Goal: Task Accomplishment & Management: Complete application form

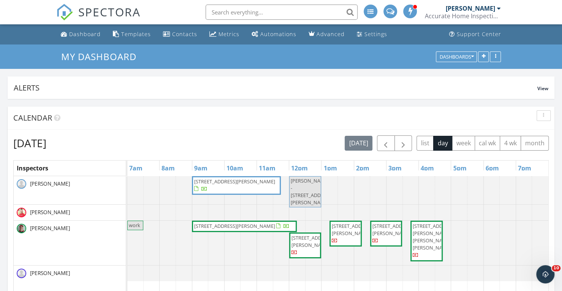
click at [172, 8] on div "SPECTORA Scott Keiper Accurate Home Inspections Role: Inspector Change Role Das…" at bounding box center [281, 12] width 450 height 24
click at [176, 9] on div "SPECTORA Scott Keiper Accurate Home Inspections Role: Inspector Change Role Das…" at bounding box center [281, 12] width 450 height 24
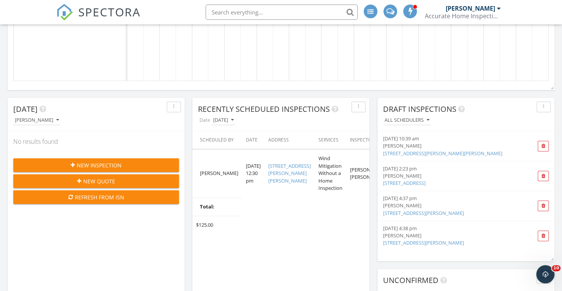
scroll to position [385, 0]
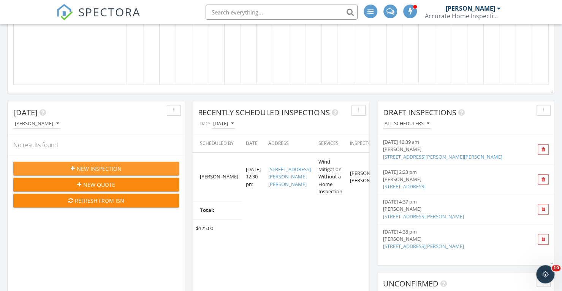
click at [90, 168] on span "New Inspection" at bounding box center [99, 169] width 45 height 8
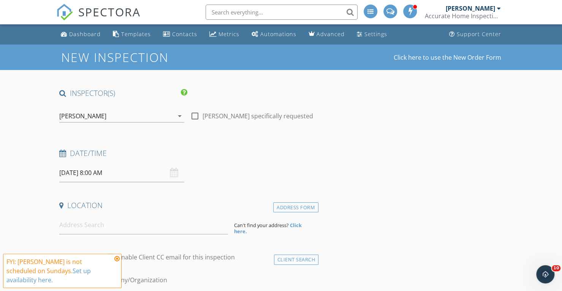
click at [117, 262] on icon at bounding box center [116, 258] width 5 height 6
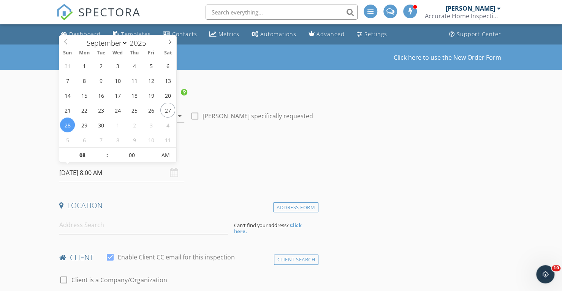
click at [136, 174] on input "09/28/2025 8:00 AM" at bounding box center [121, 172] width 125 height 19
click at [264, 55] on div "New Inspection Click here to use the New Order Form" at bounding box center [281, 57] width 440 height 13
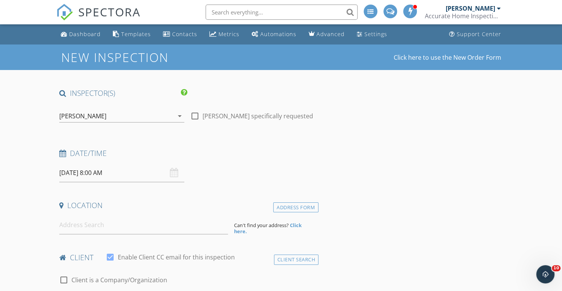
click at [179, 115] on icon "arrow_drop_down" at bounding box center [179, 115] width 9 height 9
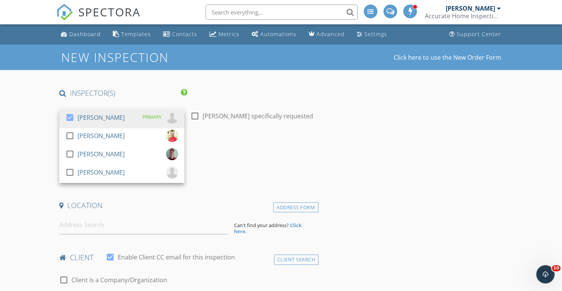
click at [69, 115] on div at bounding box center [69, 117] width 13 height 13
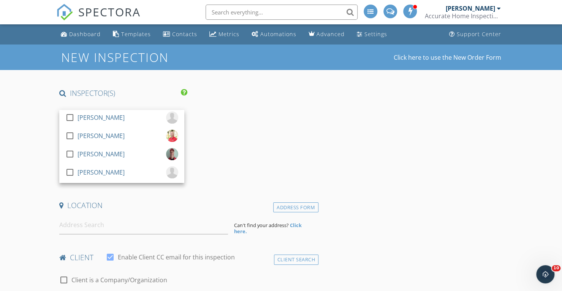
click at [69, 119] on div at bounding box center [69, 117] width 13 height 13
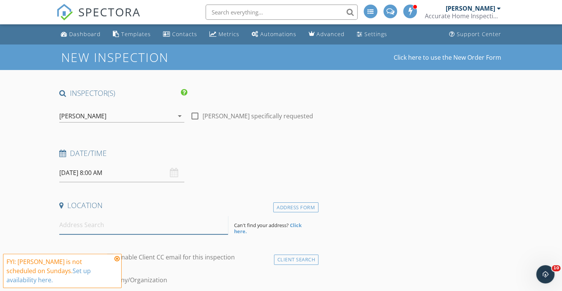
click at [83, 228] on input at bounding box center [143, 225] width 169 height 19
click at [116, 262] on icon at bounding box center [116, 258] width 5 height 6
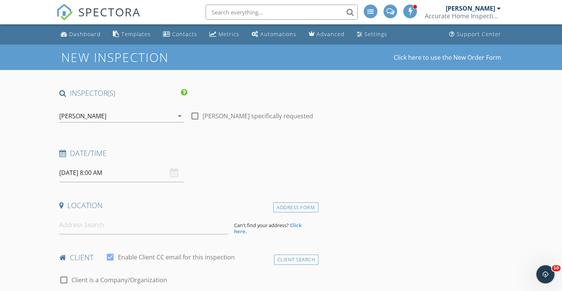
click at [125, 171] on input "09/28/2025 8:00 AM" at bounding box center [121, 172] width 125 height 19
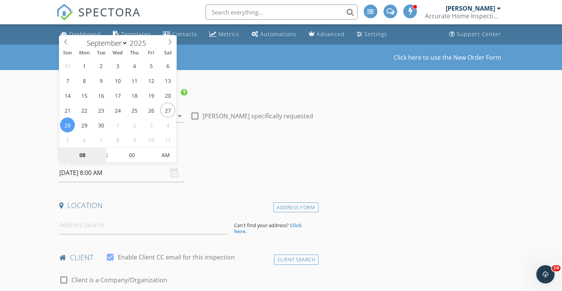
click at [82, 152] on input "08" at bounding box center [82, 155] width 47 height 15
type input "10"
type input "09/28/2025 10:00 AM"
click at [134, 155] on input "00" at bounding box center [131, 155] width 47 height 15
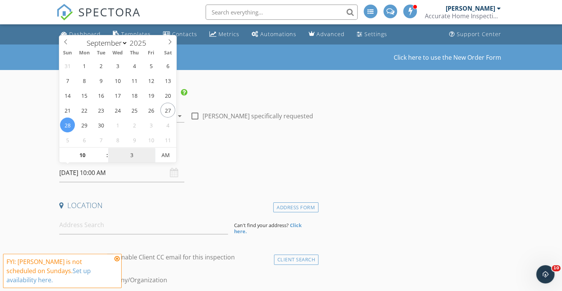
type input "30"
type input "09/28/2025 10:30 AM"
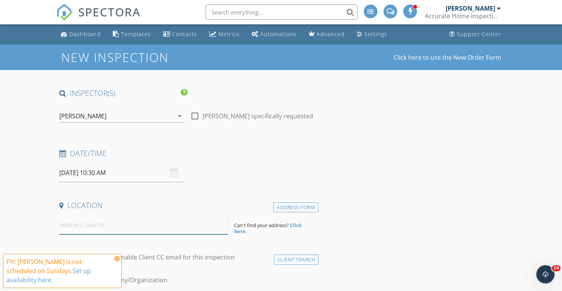
click at [81, 225] on input at bounding box center [143, 225] width 169 height 19
click at [66, 225] on input at bounding box center [143, 225] width 169 height 19
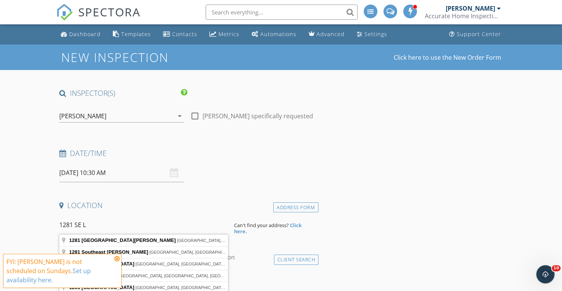
type input "1281 Southeast Ladner Street, Port St. Lucie, FL, USA"
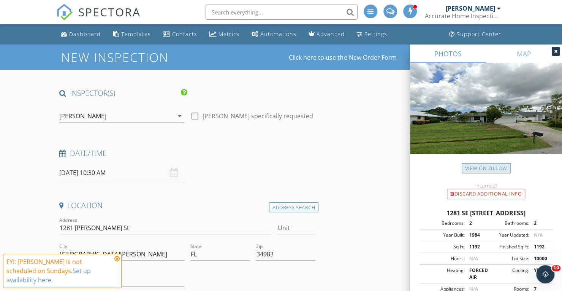
click at [473, 166] on link "View on Zillow" at bounding box center [486, 168] width 49 height 10
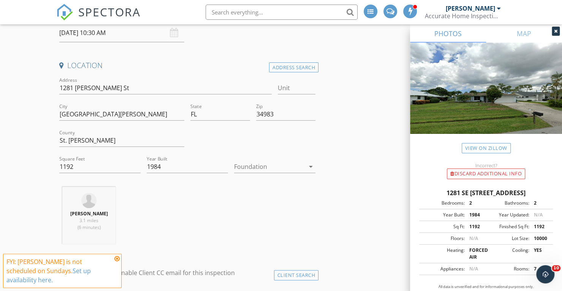
scroll to position [152, 0]
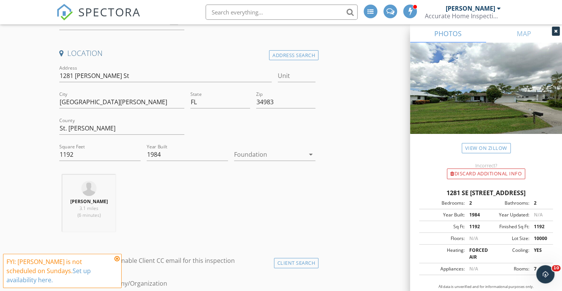
click at [116, 262] on icon at bounding box center [116, 258] width 5 height 6
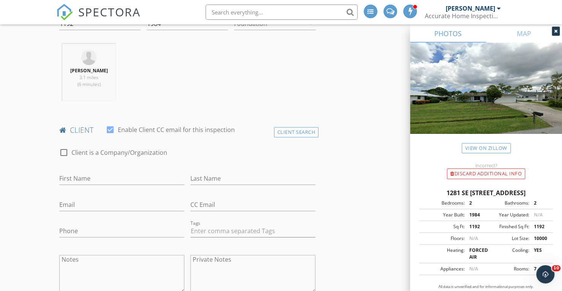
scroll to position [335, 0]
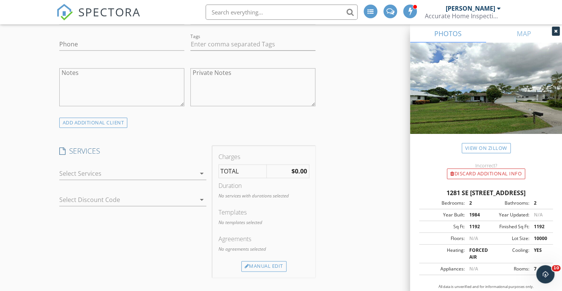
scroll to position [471, 0]
click at [70, 169] on div at bounding box center [127, 171] width 136 height 12
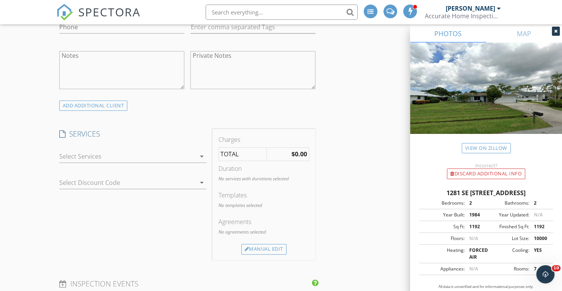
scroll to position [532, 0]
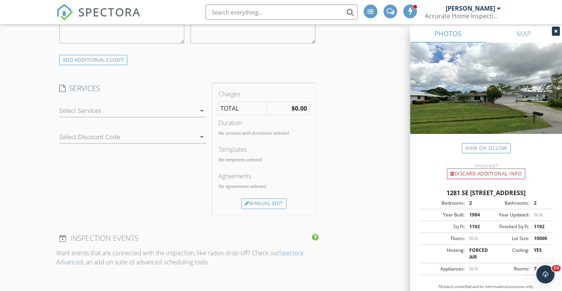
click at [78, 106] on div at bounding box center [127, 111] width 136 height 12
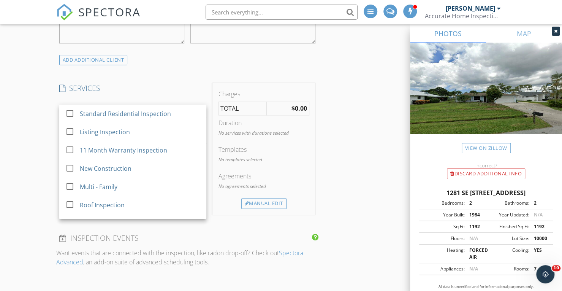
click at [68, 111] on div at bounding box center [69, 113] width 13 height 13
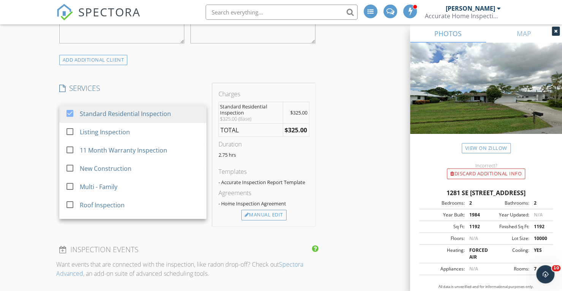
click at [555, 28] on div at bounding box center [556, 31] width 8 height 9
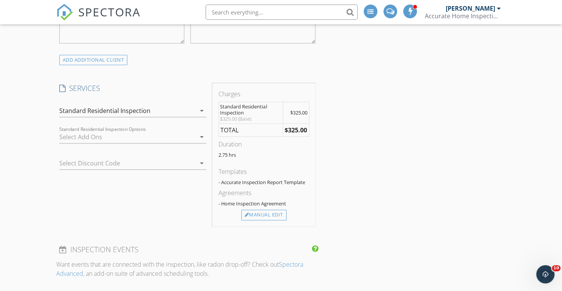
click at [72, 131] on div at bounding box center [127, 137] width 136 height 12
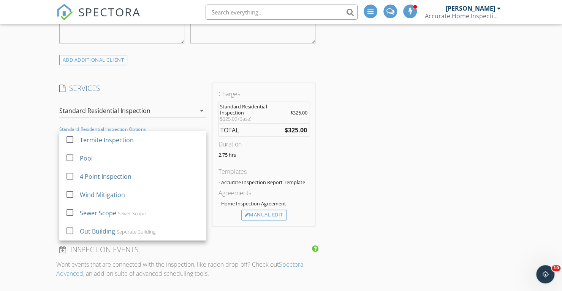
click at [390, 108] on div "INSPECTOR(S) check_box Kyle Nicholson PRIMARY check_box_outline_blank Scott Kei…" at bounding box center [281, 282] width 450 height 1453
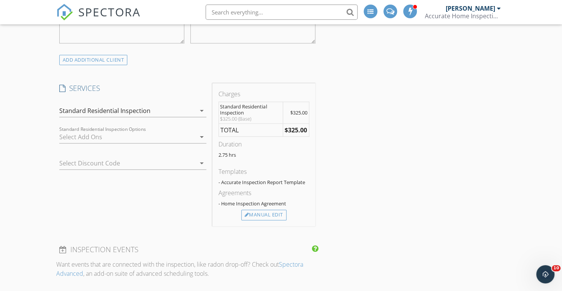
click at [78, 132] on div at bounding box center [127, 137] width 136 height 12
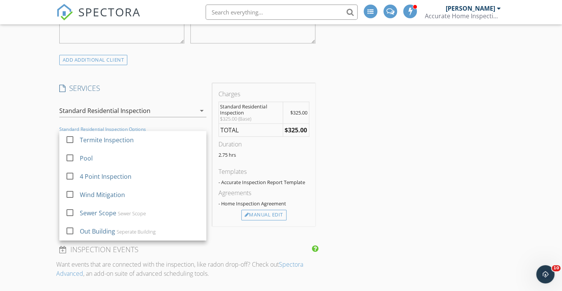
click at [71, 138] on div at bounding box center [69, 139] width 13 height 13
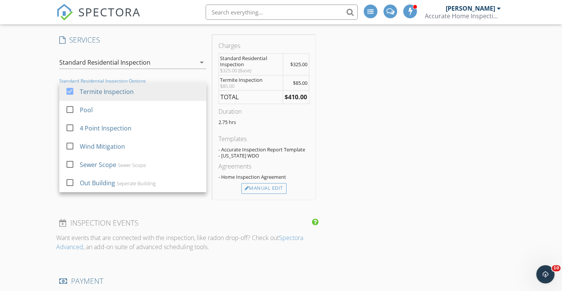
scroll to position [588, 0]
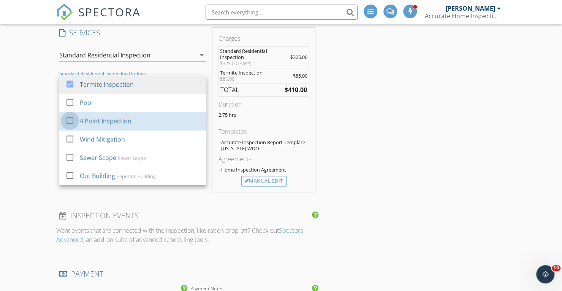
click at [69, 120] on div at bounding box center [69, 120] width 13 height 13
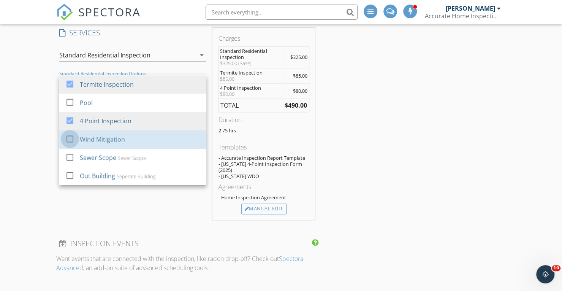
click at [69, 138] on div at bounding box center [69, 138] width 13 height 13
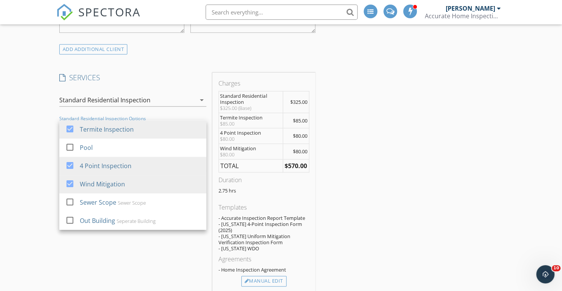
scroll to position [542, 0]
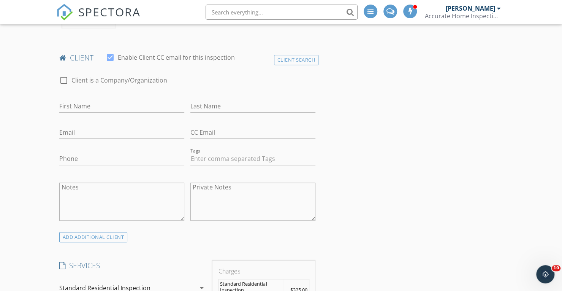
scroll to position [354, 0]
click at [125, 104] on input "First Name" at bounding box center [121, 107] width 125 height 13
type input "Gary"
type input "Whitt"
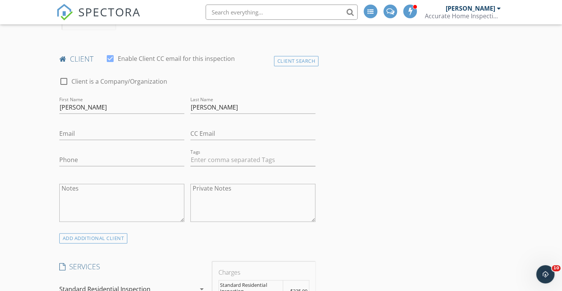
click at [170, 10] on div "SPECTORA [PERSON_NAME] Accurate Home Inspections Role: Inspector Change Role Da…" at bounding box center [281, 12] width 450 height 24
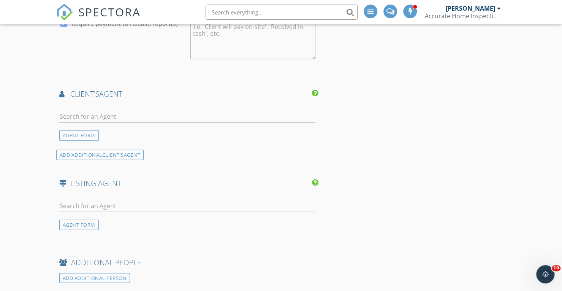
scroll to position [917, 0]
click at [73, 129] on div "AGENT FORM" at bounding box center [79, 134] width 40 height 10
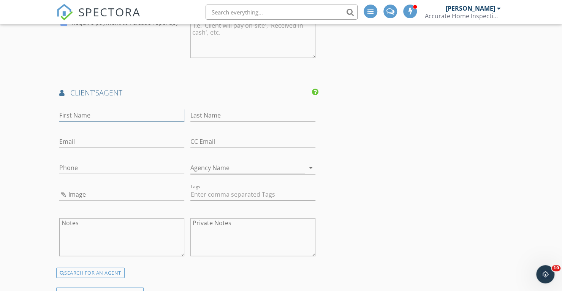
click at [78, 109] on input "First Name" at bounding box center [121, 115] width 125 height 13
paste input "Eyal Ben Shushan"
click at [108, 109] on input "Eyal Ben Shushan" at bounding box center [121, 115] width 125 height 13
drag, startPoint x: 112, startPoint y: 106, endPoint x: 86, endPoint y: 106, distance: 26.2
click at [86, 109] on input "Eyal Ben Shushan" at bounding box center [121, 115] width 125 height 13
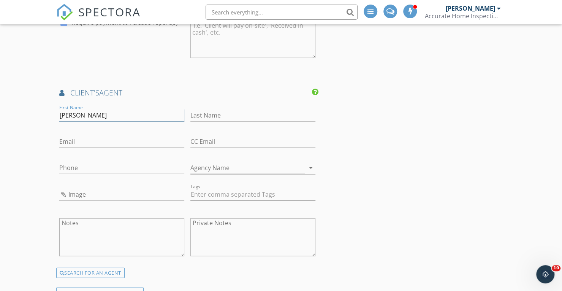
type input "Eyal Ben"
paste input "Shushan"
type input "Shushan"
click at [69, 162] on input "Phone" at bounding box center [121, 168] width 125 height 13
paste input "954-505-9905"
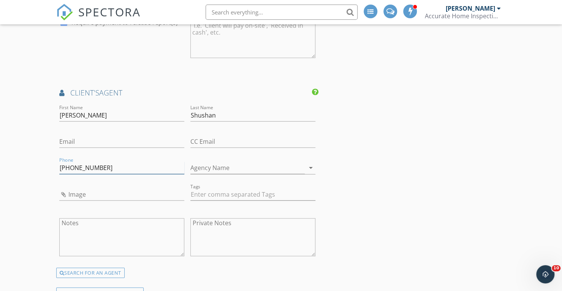
type input "954-505-9905"
click at [78, 135] on input "Email" at bounding box center [121, 141] width 125 height 13
paste input "EyalBenRe@gmail.com"
type input "EyalBenRe@gmail.com"
click at [466, 166] on div "INSPECTOR(S) check_box Kyle Nicholson PRIMARY check_box_outline_blank Scott Kei…" at bounding box center [281, 6] width 450 height 1668
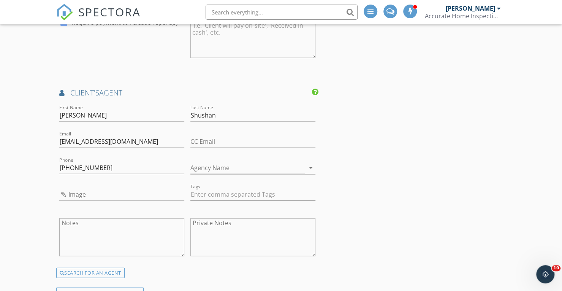
click at [451, 147] on div "INSPECTOR(S) check_box Kyle Nicholson PRIMARY check_box_outline_blank Scott Kei…" at bounding box center [281, 6] width 450 height 1668
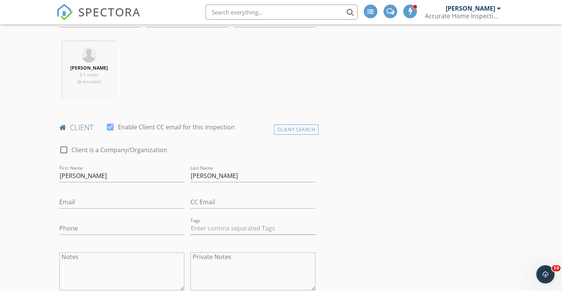
scroll to position [205, 0]
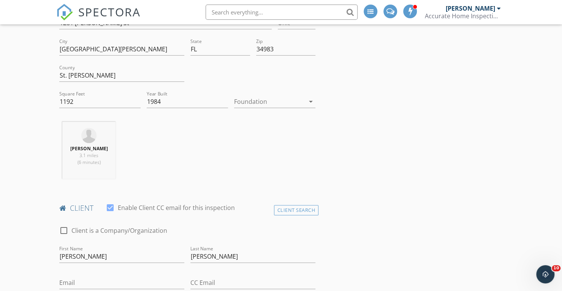
click at [25, 9] on nav "SPECTORA [PERSON_NAME] Accurate Home Inspections Role: Inspector Change Role Da…" at bounding box center [281, 12] width 562 height 24
click at [268, 133] on div "Kyle Nicholson 3.1 miles (6 minutes)" at bounding box center [187, 153] width 262 height 63
click at [270, 136] on div "Kyle Nicholson 3.1 miles (6 minutes)" at bounding box center [187, 153] width 262 height 63
click at [175, 134] on div "Kyle Nicholson 3.1 miles (6 minutes)" at bounding box center [187, 153] width 262 height 63
click at [276, 138] on div "Kyle Nicholson 3.1 miles (6 minutes)" at bounding box center [187, 153] width 262 height 63
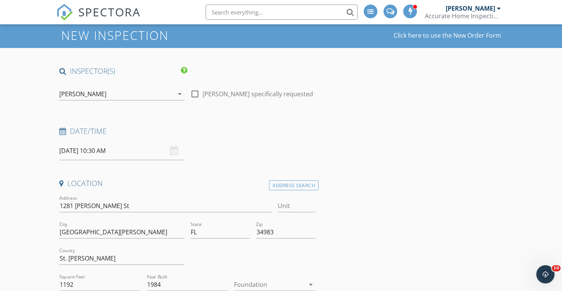
scroll to position [15, 0]
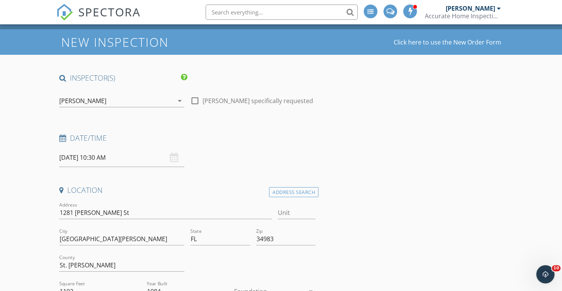
click at [173, 7] on div "SPECTORA [PERSON_NAME] Accurate Home Inspections Role: Inspector Change Role Da…" at bounding box center [281, 12] width 450 height 24
click at [163, 11] on div "SPECTORA [PERSON_NAME] Accurate Home Inspections Role: Inspector Change Role Da…" at bounding box center [281, 12] width 450 height 24
click at [175, 8] on div "SPECTORA [PERSON_NAME] Accurate Home Inspections Role: Inspector Change Role Da…" at bounding box center [281, 12] width 450 height 24
click at [29, 10] on nav "SPECTORA [PERSON_NAME] Accurate Home Inspections Role: Inspector Change Role Da…" at bounding box center [281, 12] width 562 height 24
click at [173, 10] on div "SPECTORA [PERSON_NAME] Accurate Home Inspections Role: Inspector Change Role Da…" at bounding box center [281, 12] width 450 height 24
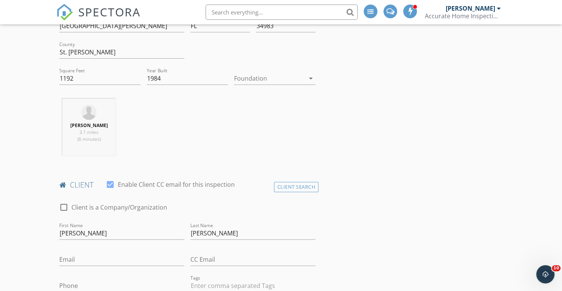
scroll to position [257, 0]
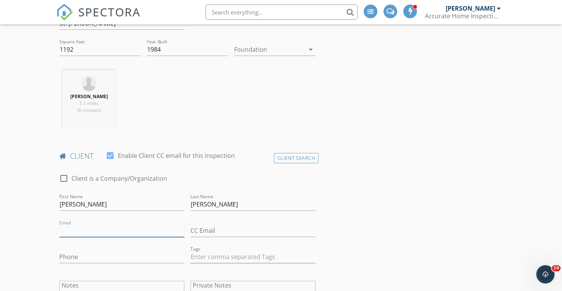
click at [70, 230] on input "Email" at bounding box center [121, 230] width 125 height 13
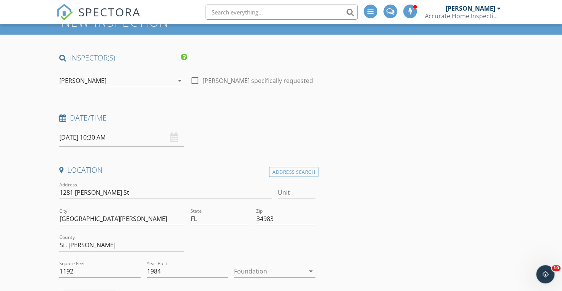
scroll to position [37, 0]
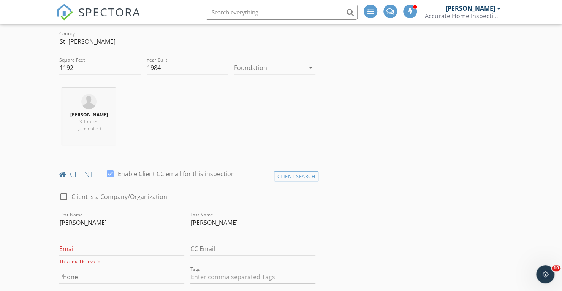
scroll to position [250, 0]
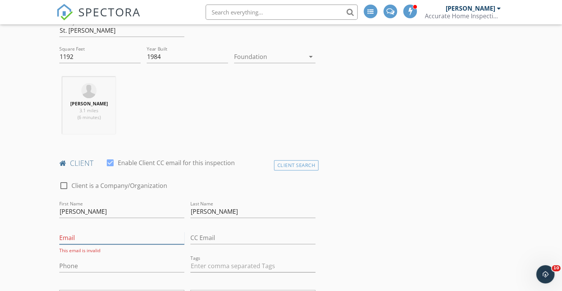
click at [60, 235] on input "Email" at bounding box center [121, 238] width 125 height 13
click at [65, 238] on input "Email" at bounding box center [121, 238] width 125 height 13
click at [62, 234] on input "Email" at bounding box center [121, 238] width 125 height 13
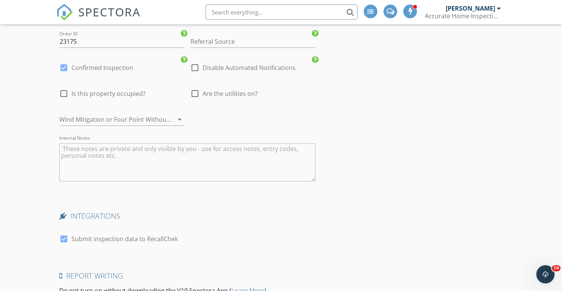
scroll to position [1304, 0]
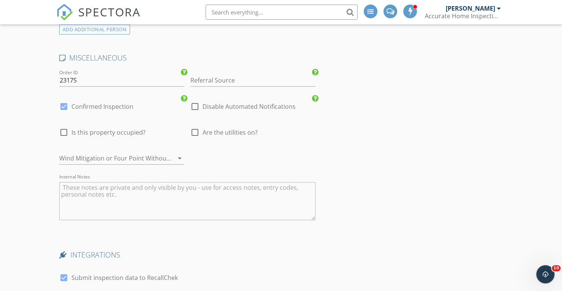
click at [83, 183] on textarea "Internal Notes" at bounding box center [187, 201] width 256 height 38
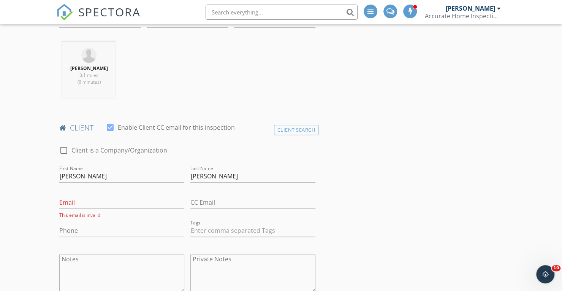
scroll to position [277, 0]
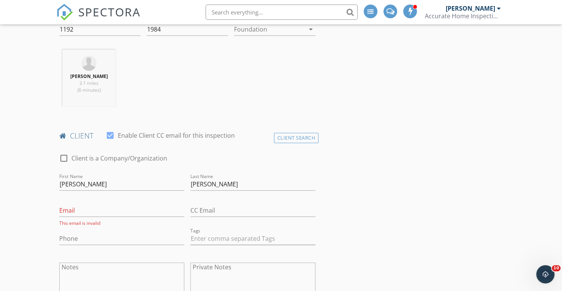
type textarea "Declined septic"
click at [82, 236] on input "Phone" at bounding box center [121, 238] width 125 height 13
click at [63, 224] on div "This email is invalid" at bounding box center [121, 223] width 125 height 6
click at [155, 224] on div "This email is invalid" at bounding box center [121, 223] width 125 height 6
click at [147, 138] on div "check_box Enable Client CC email for this inspection" at bounding box center [170, 135] width 129 height 9
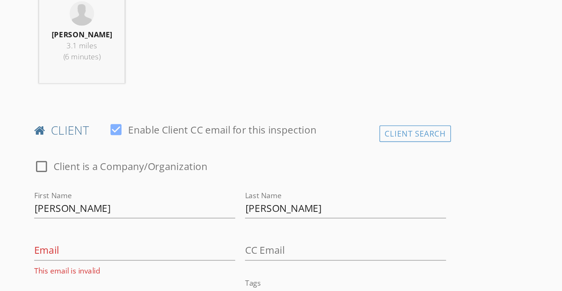
click at [129, 144] on div at bounding box center [170, 146] width 129 height 5
click at [57, 144] on div "client check_box Enable Client CC email for this inspection" at bounding box center [187, 138] width 262 height 15
click at [56, 144] on div "client check_box Enable Client CC email for this inspection" at bounding box center [187, 138] width 262 height 15
click at [58, 144] on div "client check_box Enable Client CC email for this inspection" at bounding box center [187, 138] width 262 height 15
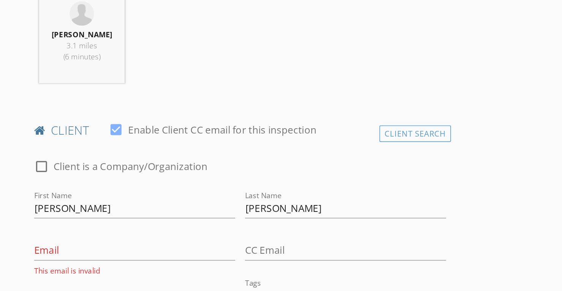
click at [58, 144] on div "client check_box Enable Client CC email for this inspection" at bounding box center [187, 138] width 262 height 15
click at [122, 144] on div at bounding box center [170, 146] width 129 height 5
click at [57, 144] on div "client check_box Enable Client CC email for this inspection" at bounding box center [187, 138] width 262 height 15
click at [119, 144] on div at bounding box center [170, 146] width 129 height 5
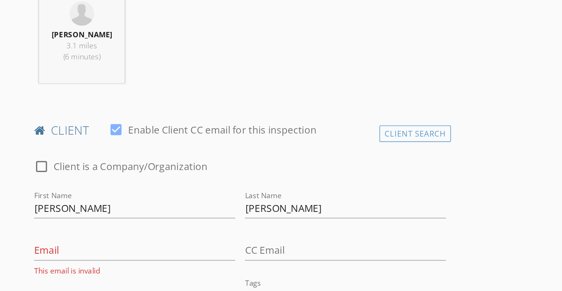
click at [118, 144] on div at bounding box center [170, 146] width 129 height 5
click at [119, 146] on div "check_box_outline_blank Client is a Company/Organization" at bounding box center [187, 159] width 262 height 26
click at [119, 144] on div at bounding box center [170, 146] width 129 height 5
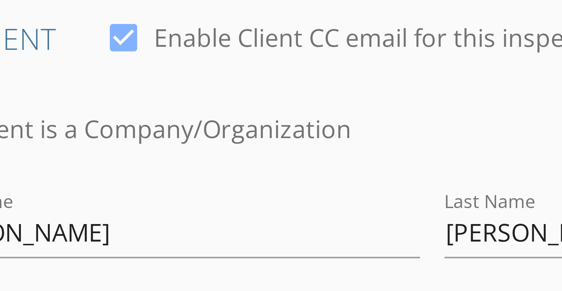
click at [80, 161] on label "Client is a Company/Organization" at bounding box center [119, 158] width 96 height 8
click at [94, 161] on label "Client is a Company/Organization" at bounding box center [119, 158] width 96 height 8
checkbox input "false"
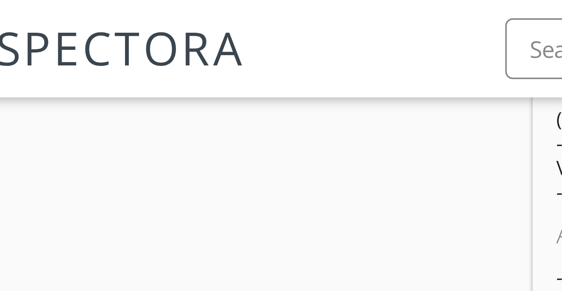
scroll to position [743, 0]
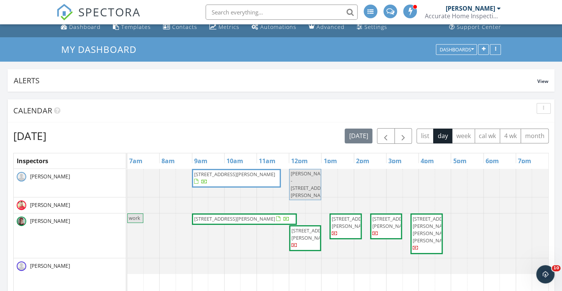
scroll to position [4, 0]
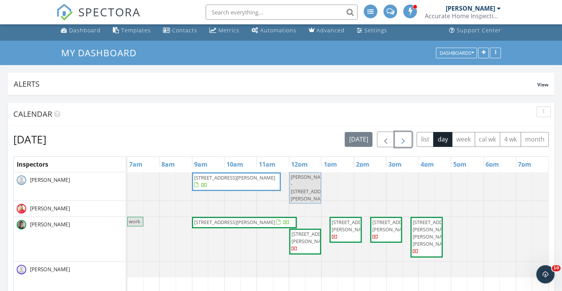
click at [405, 139] on span "button" at bounding box center [403, 139] width 9 height 9
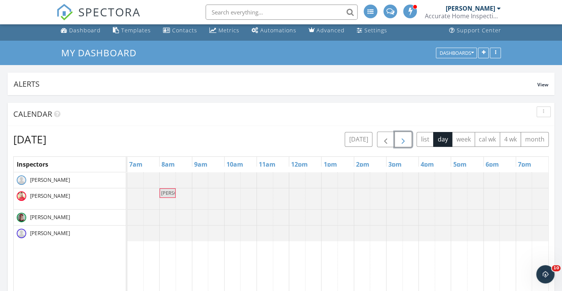
click at [408, 139] on span "button" at bounding box center [403, 139] width 9 height 9
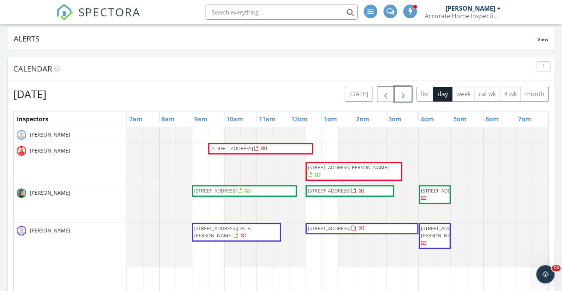
scroll to position [47, 0]
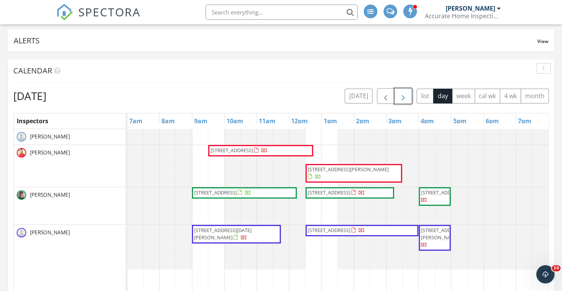
click at [401, 92] on span "button" at bounding box center [403, 96] width 9 height 9
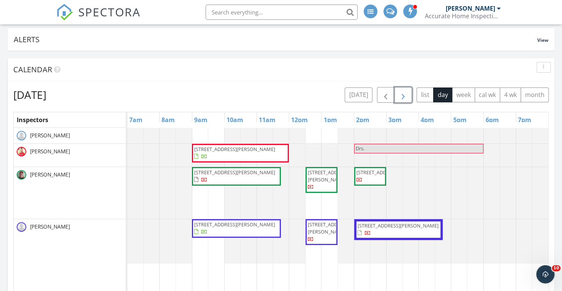
scroll to position [29, 0]
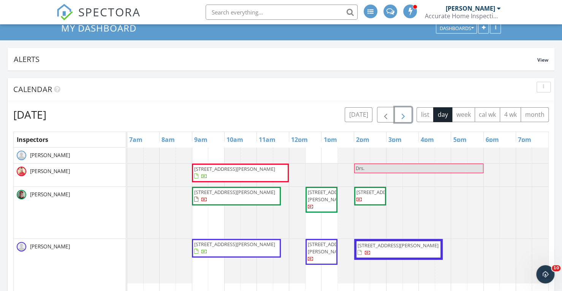
click at [407, 114] on span "button" at bounding box center [403, 114] width 9 height 9
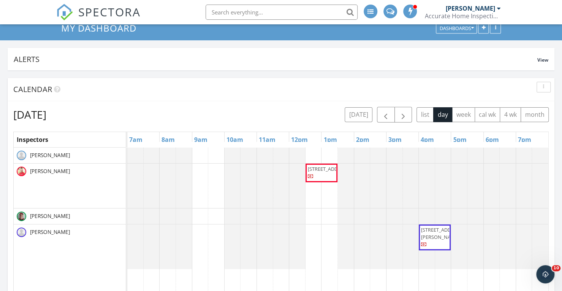
click at [163, 7] on div "SPECTORA [PERSON_NAME] Accurate Home Inspections Role: Inspector Change Role Da…" at bounding box center [281, 12] width 450 height 24
click at [173, 6] on div "SPECTORA [PERSON_NAME] Accurate Home Inspections Role: Inspector Change Role Da…" at bounding box center [281, 12] width 450 height 24
click at [173, 14] on div "SPECTORA [PERSON_NAME] Accurate Home Inspections Role: Inspector Change Role Da…" at bounding box center [281, 12] width 450 height 24
click at [171, 11] on div "SPECTORA [PERSON_NAME] Accurate Home Inspections Role: Inspector Change Role Da…" at bounding box center [281, 12] width 450 height 24
click at [177, 12] on div "SPECTORA [PERSON_NAME] Accurate Home Inspections Role: Inspector Change Role Da…" at bounding box center [281, 12] width 450 height 24
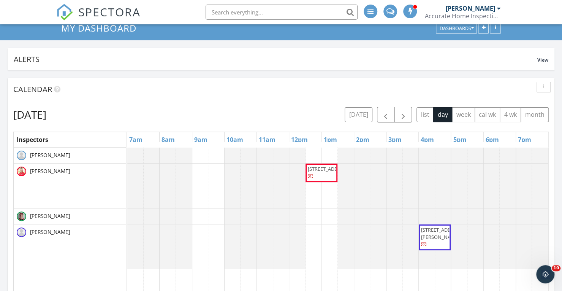
click at [170, 10] on div "SPECTORA [PERSON_NAME] Accurate Home Inspections Role: Inspector Change Role Da…" at bounding box center [281, 12] width 450 height 24
click at [172, 6] on div "SPECTORA [PERSON_NAME] Accurate Home Inspections Role: Inspector Change Role Da…" at bounding box center [281, 12] width 450 height 24
click at [360, 113] on button "[DATE]" at bounding box center [359, 114] width 28 height 15
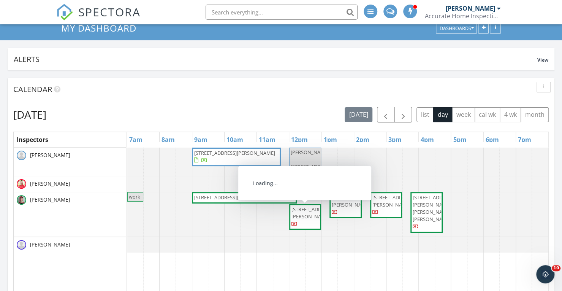
click at [300, 212] on span "[STREET_ADDRESS][PERSON_NAME]" at bounding box center [313, 213] width 43 height 14
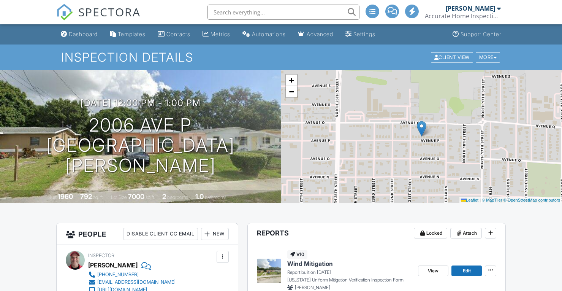
click at [540, 93] on div "+ − Leaflet | © MapTiler © OpenStreetMap contributors" at bounding box center [421, 136] width 281 height 133
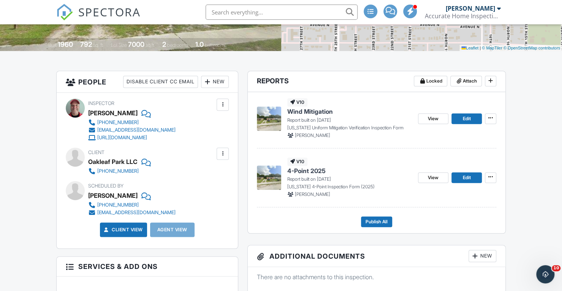
click at [101, 14] on span "SPECTORA" at bounding box center [109, 12] width 62 height 16
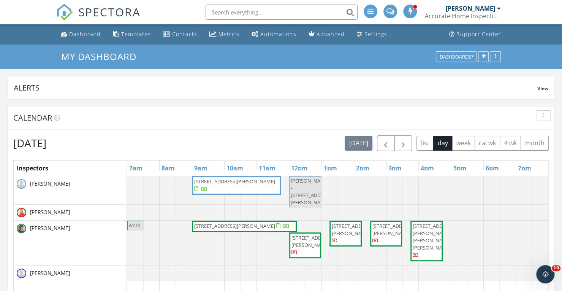
click at [410, 85] on div "Alerts" at bounding box center [276, 87] width 524 height 10
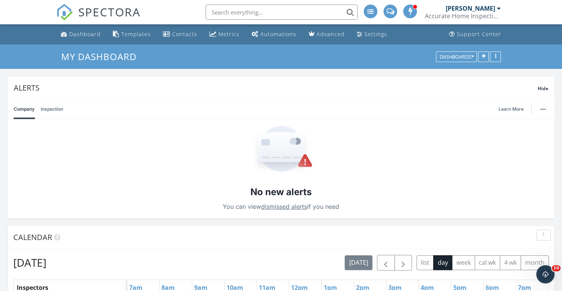
click at [540, 88] on span "Hide" at bounding box center [543, 88] width 11 height 6
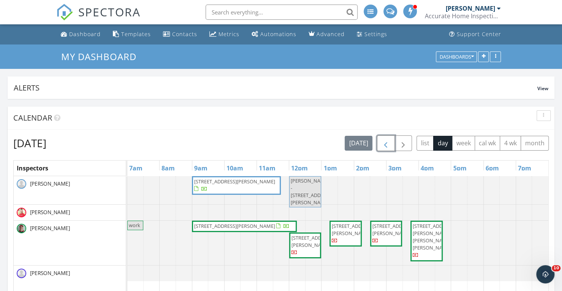
click at [387, 141] on span "button" at bounding box center [385, 143] width 9 height 9
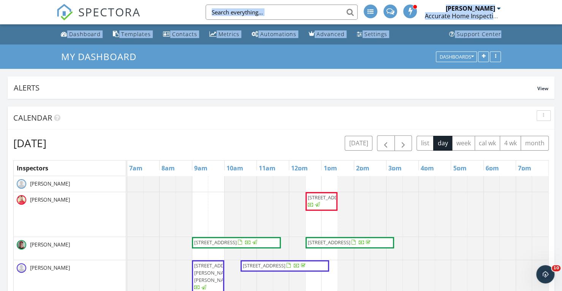
drag, startPoint x: 562, startPoint y: 19, endPoint x: 564, endPoint y: 34, distance: 15.4
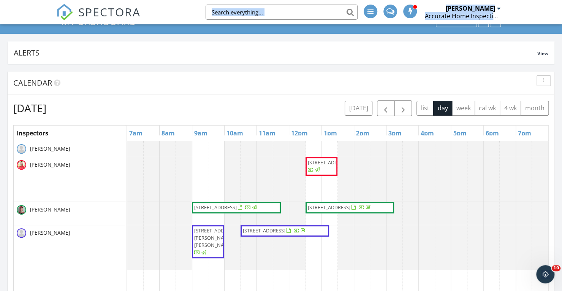
scroll to position [42, 0]
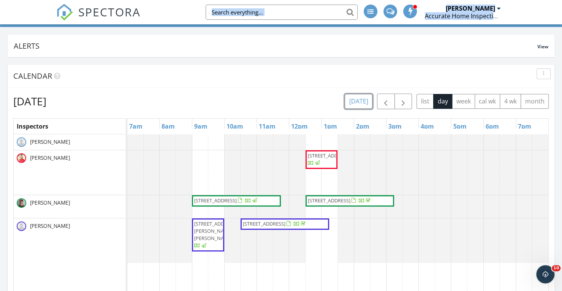
click at [361, 97] on button "[DATE]" at bounding box center [359, 101] width 28 height 15
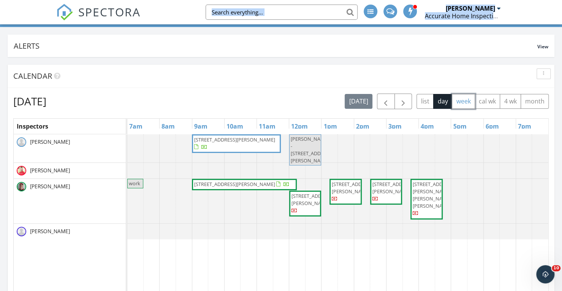
click at [466, 98] on button "week" at bounding box center [463, 101] width 23 height 15
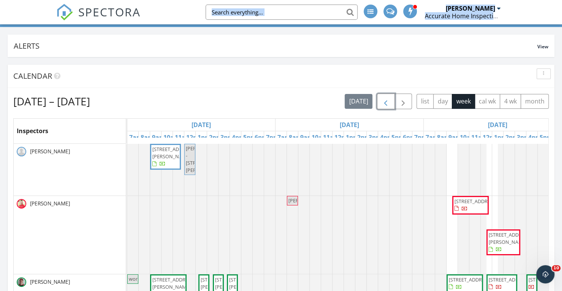
click at [387, 102] on span "button" at bounding box center [385, 101] width 9 height 9
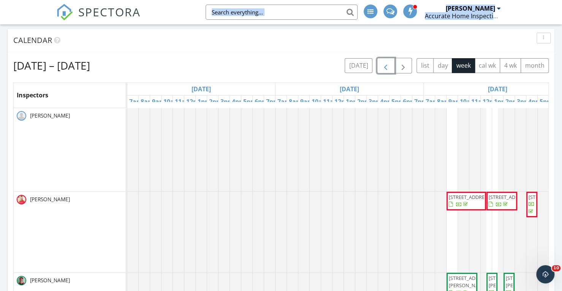
scroll to position [99, 0]
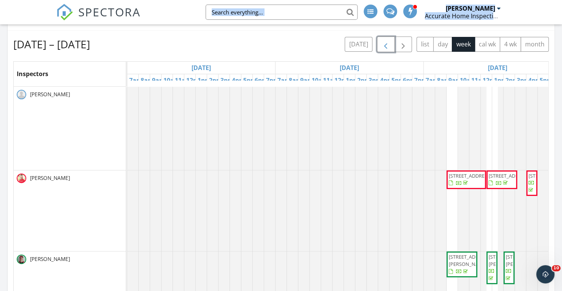
click at [385, 40] on span "button" at bounding box center [385, 44] width 9 height 9
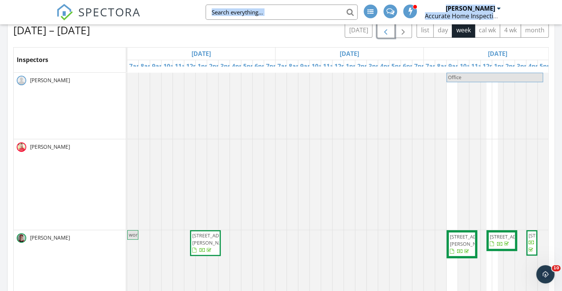
scroll to position [109, 0]
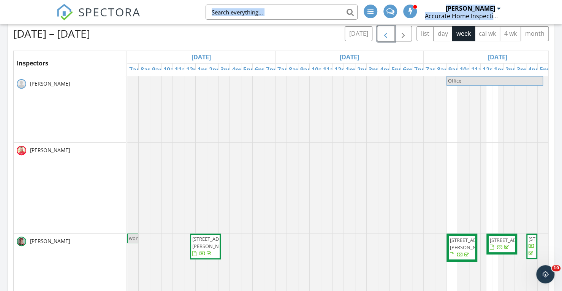
click at [389, 31] on span "button" at bounding box center [385, 33] width 9 height 9
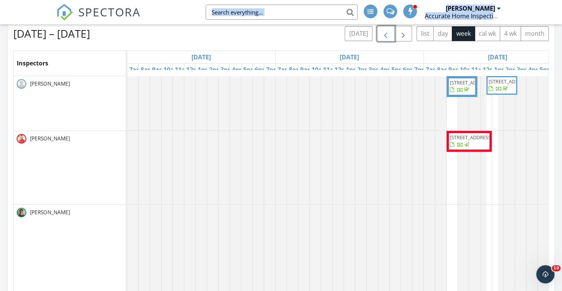
click at [389, 31] on span "button" at bounding box center [385, 33] width 9 height 9
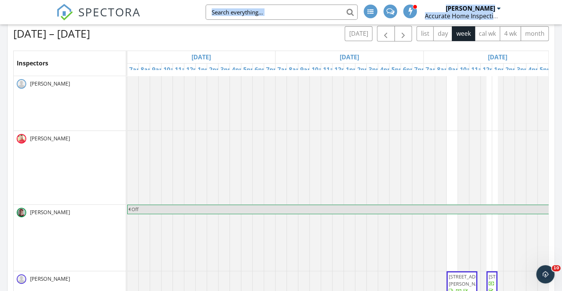
click at [99, 9] on span "SPECTORA" at bounding box center [109, 12] width 62 height 16
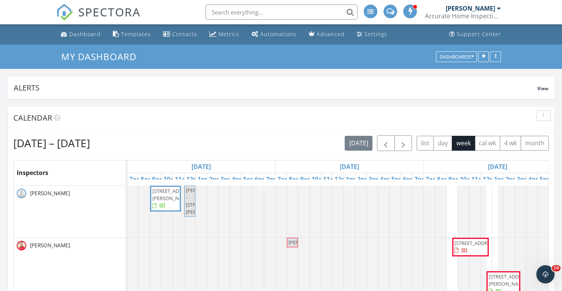
click at [170, 16] on div "SPECTORA [PERSON_NAME] Accurate Home Inspections Role: Inspector Change Role Da…" at bounding box center [281, 12] width 450 height 24
click at [176, 14] on div "SPECTORA [PERSON_NAME] Accurate Home Inspections Role: Inspector Change Role Da…" at bounding box center [281, 12] width 450 height 24
click at [272, 52] on h3 "My Dashboard" at bounding box center [281, 57] width 440 height 12
click at [328, 57] on h3 "My Dashboard" at bounding box center [281, 57] width 440 height 12
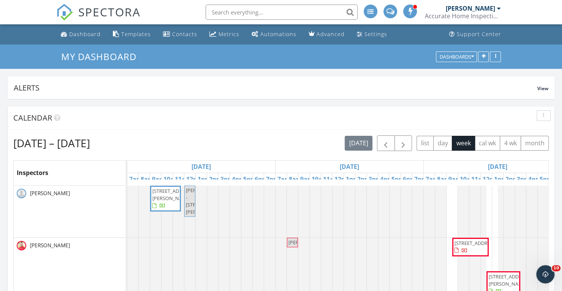
click at [375, 54] on h3 "My Dashboard" at bounding box center [281, 57] width 440 height 12
click at [176, 55] on h3 "My Dashboard" at bounding box center [281, 57] width 440 height 12
click at [225, 54] on h3 "My Dashboard" at bounding box center [281, 57] width 440 height 12
click at [281, 61] on h3 "My Dashboard" at bounding box center [281, 57] width 440 height 12
click at [274, 54] on h3 "My Dashboard" at bounding box center [281, 57] width 440 height 12
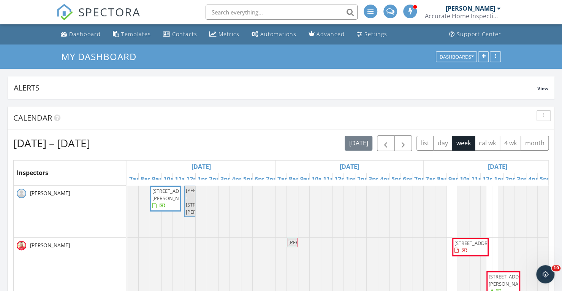
click at [17, 10] on nav "SPECTORA [PERSON_NAME] Accurate Home Inspections Role: Inspector Change Role Da…" at bounding box center [281, 12] width 562 height 24
click at [174, 9] on div "SPECTORA [PERSON_NAME] Accurate Home Inspections Role: Inspector Change Role Da…" at bounding box center [281, 12] width 450 height 24
click at [531, 9] on nav "SPECTORA [PERSON_NAME] Accurate Home Inspections Role: Inspector Change Role Da…" at bounding box center [281, 12] width 562 height 24
click at [533, 11] on nav "SPECTORA [PERSON_NAME] Accurate Home Inspections Role: Inspector Change Role Da…" at bounding box center [281, 12] width 562 height 24
click at [23, 10] on nav "SPECTORA [PERSON_NAME] Accurate Home Inspections Role: Inspector Change Role Da…" at bounding box center [281, 12] width 562 height 24
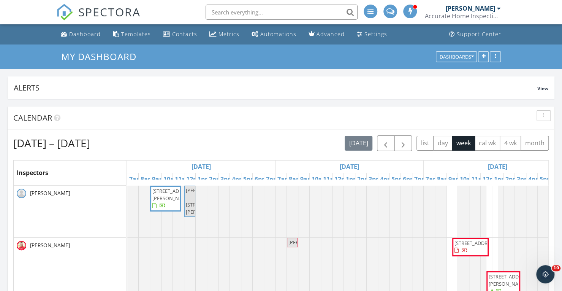
click at [171, 10] on div "SPECTORA [PERSON_NAME] Accurate Home Inspections Role: Inspector Change Role Da…" at bounding box center [281, 12] width 450 height 24
click at [273, 54] on h3 "My Dashboard" at bounding box center [281, 57] width 440 height 12
click at [321, 54] on h3 "My Dashboard" at bounding box center [281, 57] width 440 height 12
click at [171, 50] on div "My Dashboard Dashboards" at bounding box center [281, 56] width 562 height 24
click at [223, 56] on h3 "My Dashboard" at bounding box center [281, 57] width 440 height 12
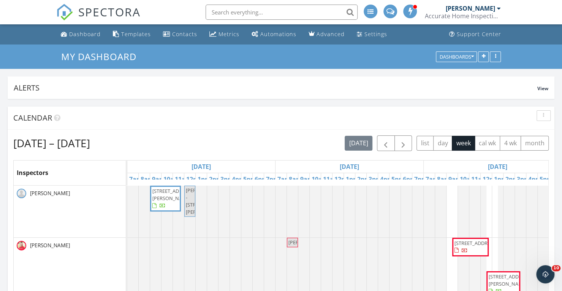
click at [270, 56] on h3 "My Dashboard" at bounding box center [281, 57] width 440 height 12
click at [177, 11] on div "SPECTORA [PERSON_NAME] Accurate Home Inspections Role: Inspector Change Role Da…" at bounding box center [281, 12] width 450 height 24
click at [25, 11] on nav "SPECTORA [PERSON_NAME] Accurate Home Inspections Role: Inspector Change Role Da…" at bounding box center [281, 12] width 562 height 24
click at [180, 9] on div "SPECTORA [PERSON_NAME] Accurate Home Inspections Role: Inspector Change Role Da…" at bounding box center [281, 12] width 450 height 24
click at [261, 55] on h3 "My Dashboard" at bounding box center [281, 57] width 440 height 12
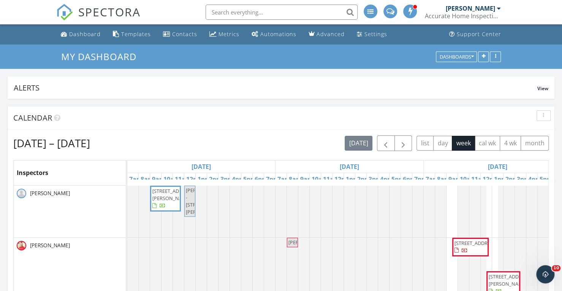
click at [330, 52] on h3 "My Dashboard" at bounding box center [281, 57] width 440 height 12
click at [373, 52] on h3 "My Dashboard" at bounding box center [281, 57] width 440 height 12
click at [220, 57] on h3 "My Dashboard" at bounding box center [281, 57] width 440 height 12
click at [278, 57] on h3 "My Dashboard" at bounding box center [281, 57] width 440 height 12
click at [166, 11] on div "SPECTORA [PERSON_NAME] Accurate Home Inspections Role: Inspector Change Role Da…" at bounding box center [281, 12] width 450 height 24
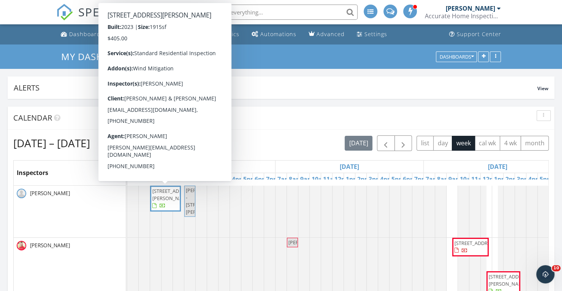
click at [3, 10] on nav "SPECTORA [PERSON_NAME] Accurate Home Inspections Role: Inspector Change Role Da…" at bounding box center [281, 12] width 562 height 24
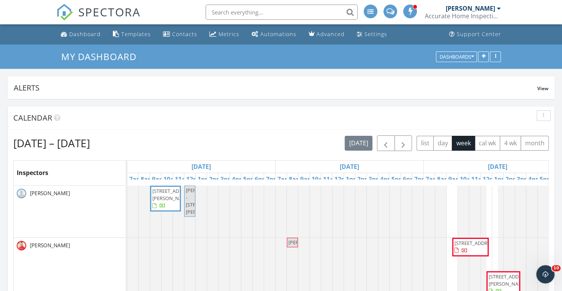
click at [63, 224] on div "[PERSON_NAME]" at bounding box center [70, 212] width 112 height 52
click at [170, 12] on div "SPECTORA [PERSON_NAME] Accurate Home Inspections Role: Inspector Change Role Da…" at bounding box center [281, 12] width 450 height 24
click at [166, 8] on div "SPECTORA [PERSON_NAME] Accurate Home Inspections Role: Inspector Change Role Da…" at bounding box center [281, 12] width 450 height 24
click at [272, 54] on h3 "My Dashboard" at bounding box center [281, 57] width 440 height 12
click at [324, 55] on h3 "My Dashboard" at bounding box center [281, 57] width 440 height 12
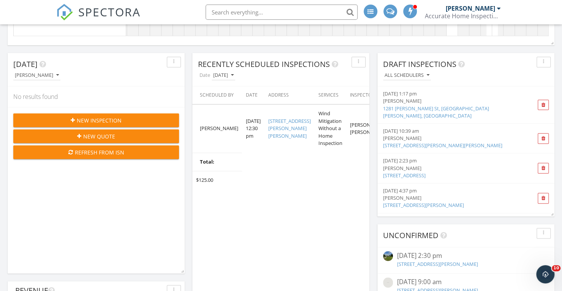
scroll to position [422, 0]
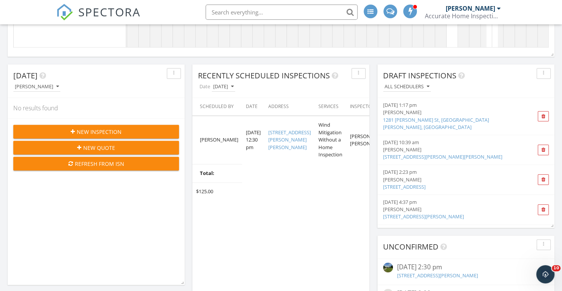
click at [390, 118] on link "1281 [PERSON_NAME] St, [GEOGRAPHIC_DATA][PERSON_NAME], [GEOGRAPHIC_DATA]" at bounding box center [436, 123] width 106 height 14
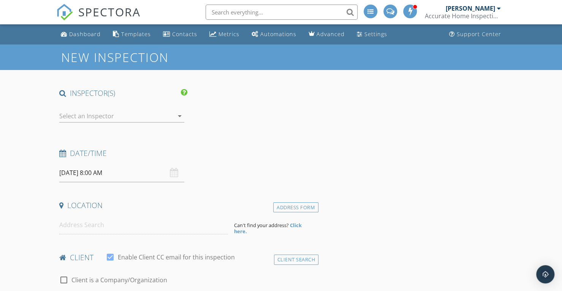
type input "[PERSON_NAME]"
checkbox input "false"
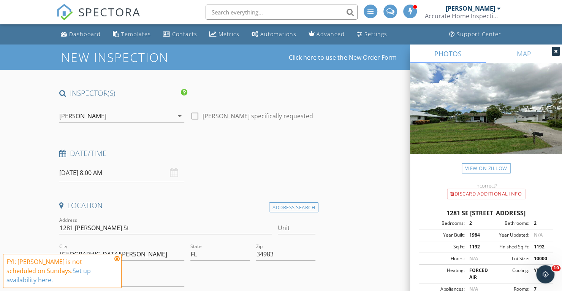
click at [116, 172] on input "[DATE] 8:00 AM" at bounding box center [121, 172] width 125 height 19
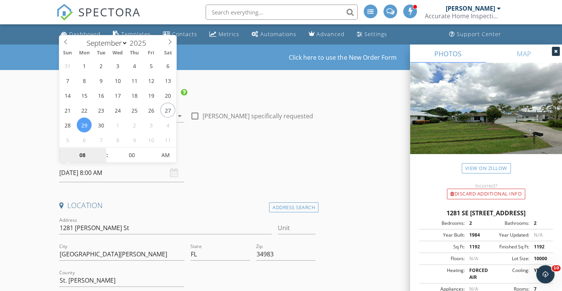
type input "[DATE] 8:00 AM"
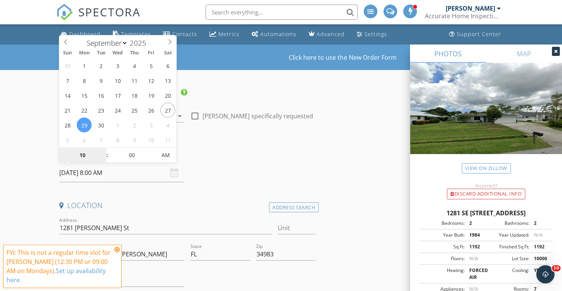
type input "10"
type input "[DATE] 10:00 AM"
click at [132, 155] on input "00" at bounding box center [131, 155] width 47 height 15
type input "30"
type input "[DATE] 10:30 AM"
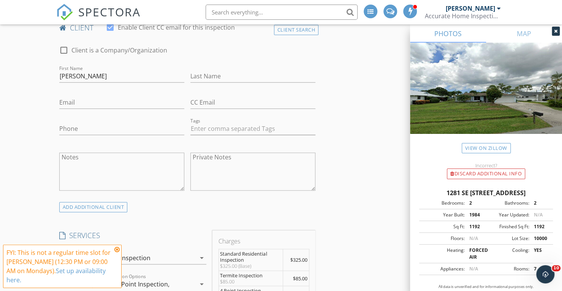
scroll to position [384, 0]
click at [236, 75] on input "Last Name" at bounding box center [252, 77] width 125 height 13
type input "[PERSON_NAME]"
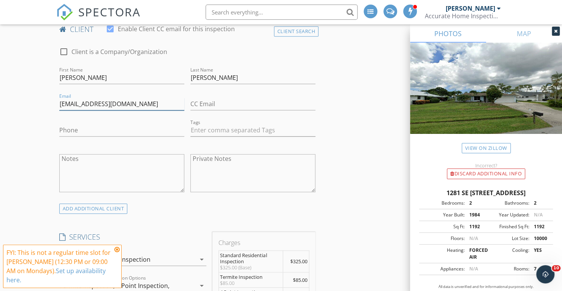
type input "[EMAIL_ADDRESS][DOMAIN_NAME]"
click at [109, 130] on input "Phone" at bounding box center [121, 130] width 125 height 13
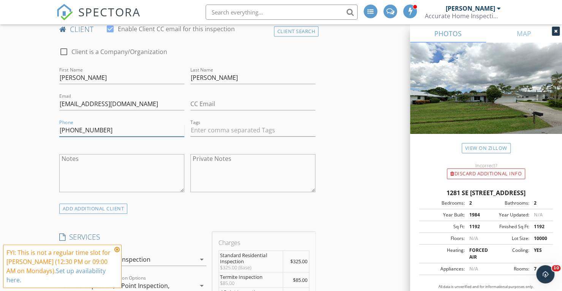
type input "[PHONE_NUMBER]"
click at [117, 251] on icon at bounding box center [116, 249] width 5 height 6
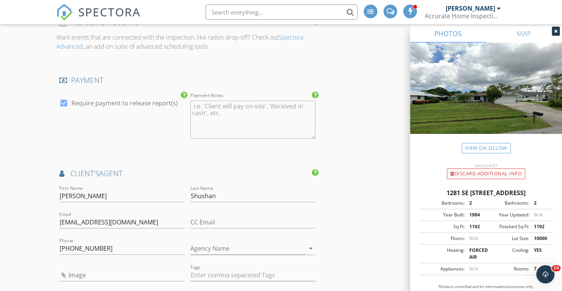
scroll to position [882, 0]
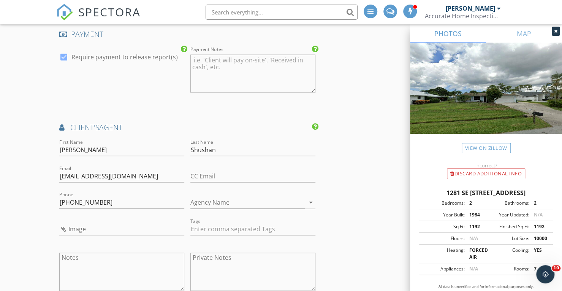
click at [366, 61] on div "INSPECTOR(S) check_box [PERSON_NAME] PRIMARY check_box_outline_blank [PERSON_NA…" at bounding box center [281, 40] width 450 height 1668
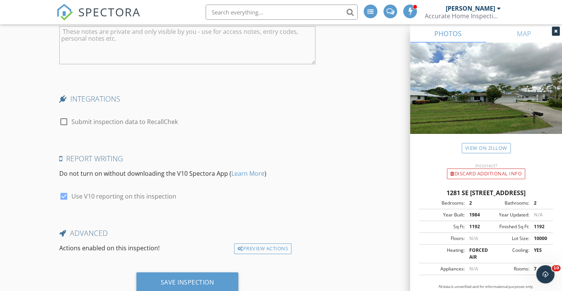
scroll to position [1474, 0]
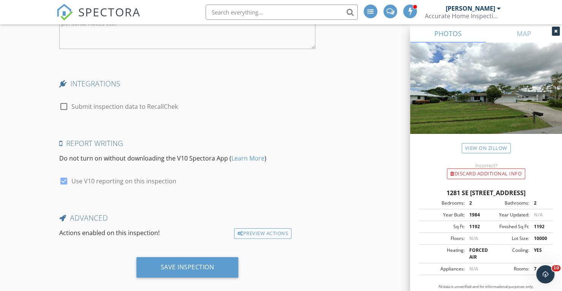
click at [177, 263] on div "Save Inspection" at bounding box center [188, 267] width 54 height 8
click at [557, 29] on div at bounding box center [556, 31] width 8 height 9
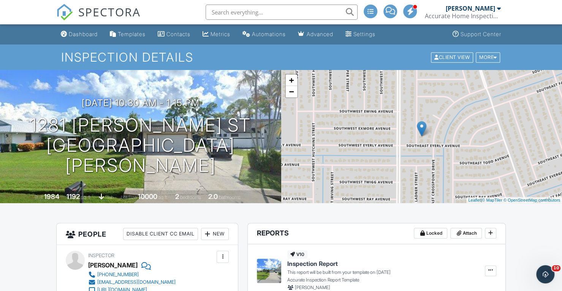
scroll to position [254, 0]
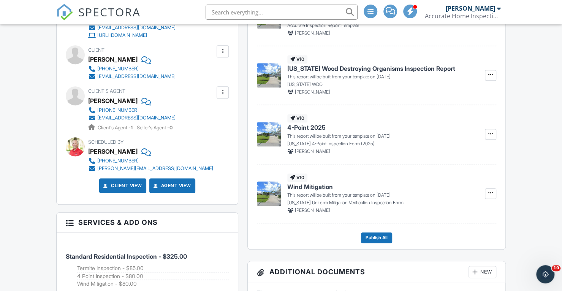
click at [49, 16] on nav "SPECTORA [PERSON_NAME] Accurate Home Inspections Role: Inspector Change Role Da…" at bounding box center [281, 12] width 562 height 24
click at [103, 12] on span "SPECTORA" at bounding box center [109, 12] width 62 height 16
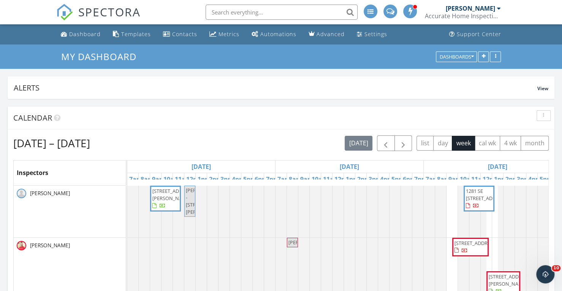
click at [168, 10] on div "SPECTORA [PERSON_NAME] Accurate Home Inspections Role: Inspector Change Role Da…" at bounding box center [281, 12] width 450 height 24
click at [4, 10] on nav "SPECTORA [PERSON_NAME] Accurate Home Inspections Role: Inspector Change Role Da…" at bounding box center [281, 12] width 562 height 24
click at [156, 13] on div "SPECTORA [PERSON_NAME] Accurate Home Inspections Role: Inspector Change Role Da…" at bounding box center [281, 12] width 450 height 24
